Goal: Find contact information: Find contact information

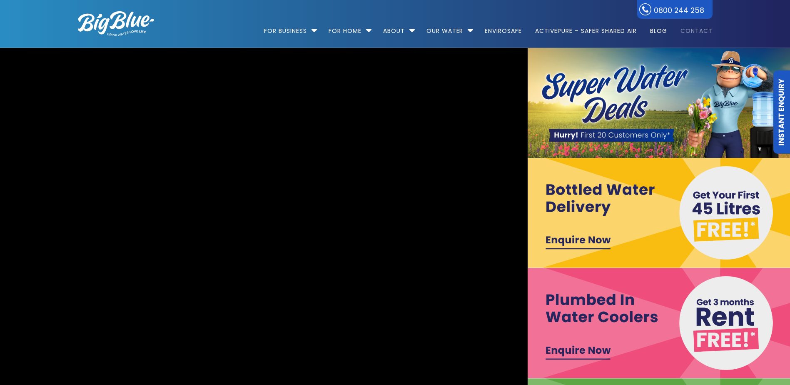
click at [692, 27] on link "Contact" at bounding box center [693, 27] width 38 height 54
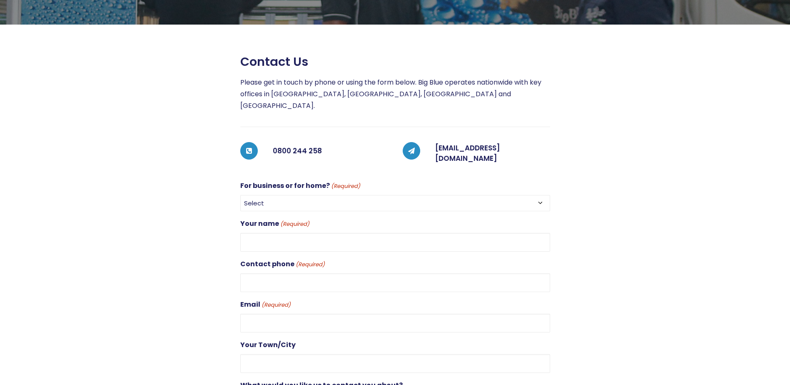
click at [492, 195] on select "Select For Business For Home" at bounding box center [395, 203] width 310 height 16
click at [491, 143] on link "[EMAIL_ADDRESS][DOMAIN_NAME]" at bounding box center [467, 153] width 65 height 21
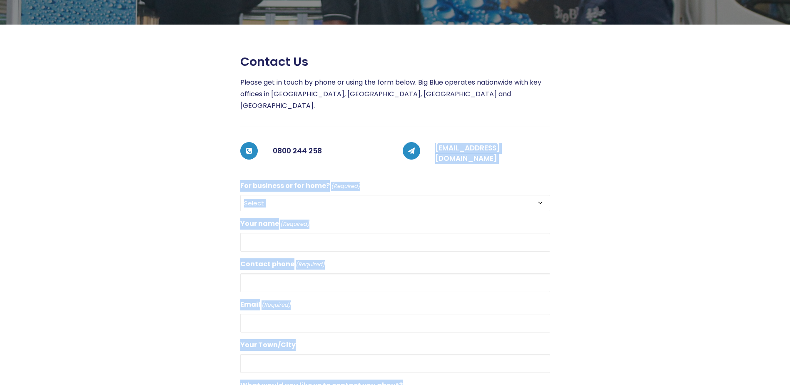
drag, startPoint x: 565, startPoint y: 139, endPoint x: 437, endPoint y: 144, distance: 128.7
click at [437, 144] on div "Contact us Please get in touch by phone or using the form below. Big Blue opera…" at bounding box center [387, 286] width 649 height 462
drag, startPoint x: 437, startPoint y: 144, endPoint x: 509, endPoint y: 138, distance: 72.3
drag, startPoint x: 509, startPoint y: 138, endPoint x: 603, endPoint y: 92, distance: 105.4
click at [603, 92] on div at bounding box center [631, 286] width 162 height 462
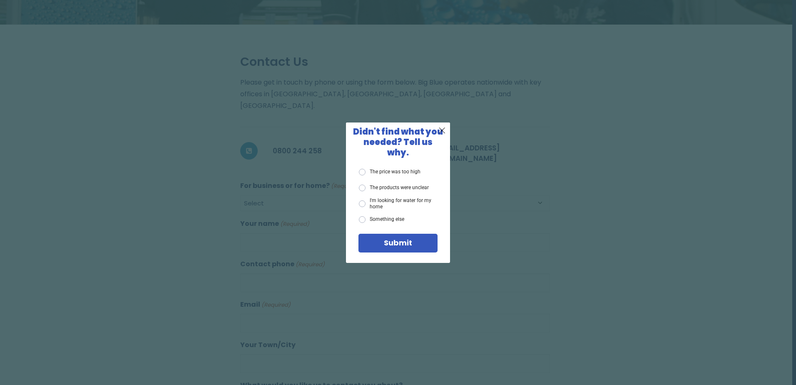
click at [522, 201] on div "X Didn't find what you needed? Tell us why. The price was too high The products…" at bounding box center [398, 192] width 796 height 385
click at [443, 131] on span "X" at bounding box center [441, 130] width 7 height 10
